Goal: Information Seeking & Learning: Get advice/opinions

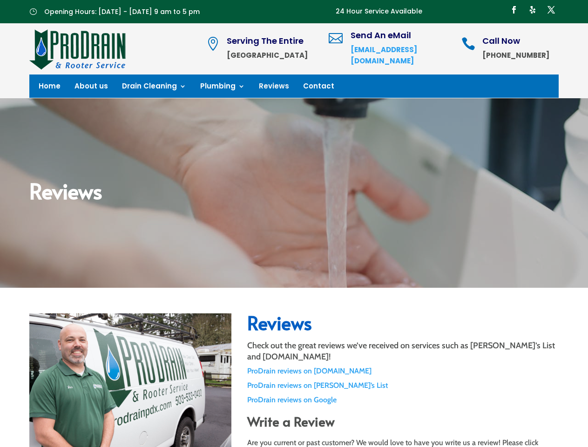
click at [294, 224] on div "Reviews" at bounding box center [294, 193] width 588 height 190
click at [402, 44] on h4 "Send An eMail" at bounding box center [396, 37] width 90 height 13
click at [403, 371] on p "ProDrain reviews on [DOMAIN_NAME]" at bounding box center [402, 371] width 311 height 11
click at [403, 386] on p "ProDrain reviews on [PERSON_NAME]’s List" at bounding box center [402, 385] width 311 height 11
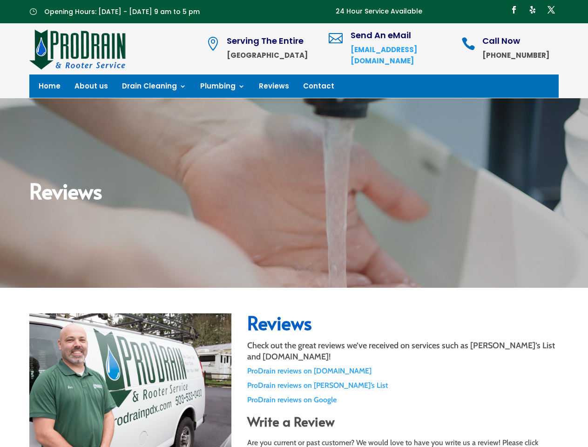
click at [403, 400] on p "ProDrain reviews on Google" at bounding box center [402, 400] width 311 height 11
